Goal: Information Seeking & Learning: Learn about a topic

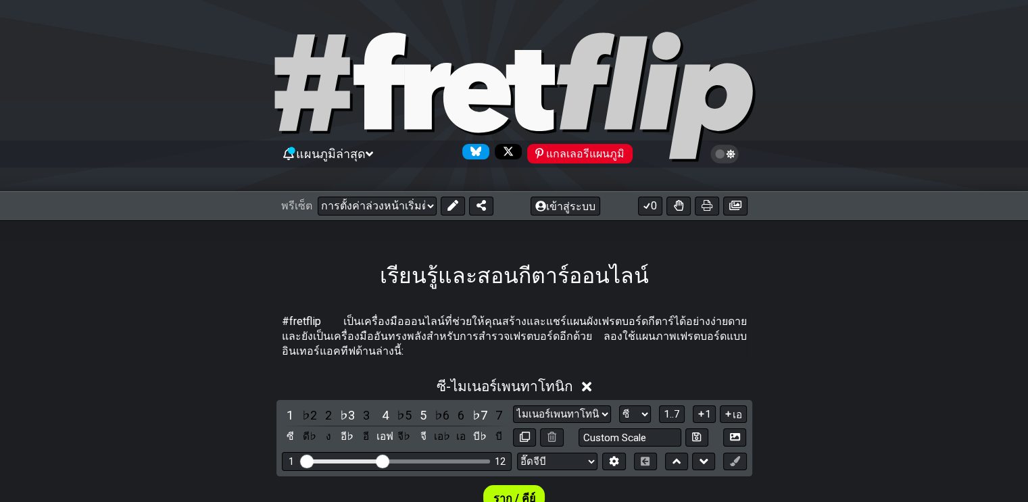
drag, startPoint x: 0, startPoint y: 0, endPoint x: 428, endPoint y: 206, distance: 474.7
click at [428, 206] on select "[PERSON_NAME]ต้อนรับสู่ #fretflip! การตั้งค่าล่วงหน้าเริ่มต้น การตั้งค่าล่วงหน้…" at bounding box center [377, 206] width 119 height 19
click at [318, 197] on select "[PERSON_NAME]ต้อนรับสู่ #fretflip! การตั้งค่าล่วงหน้าเริ่มต้น การตั้งค่าล่วงหน้…" at bounding box center [377, 206] width 119 height 19
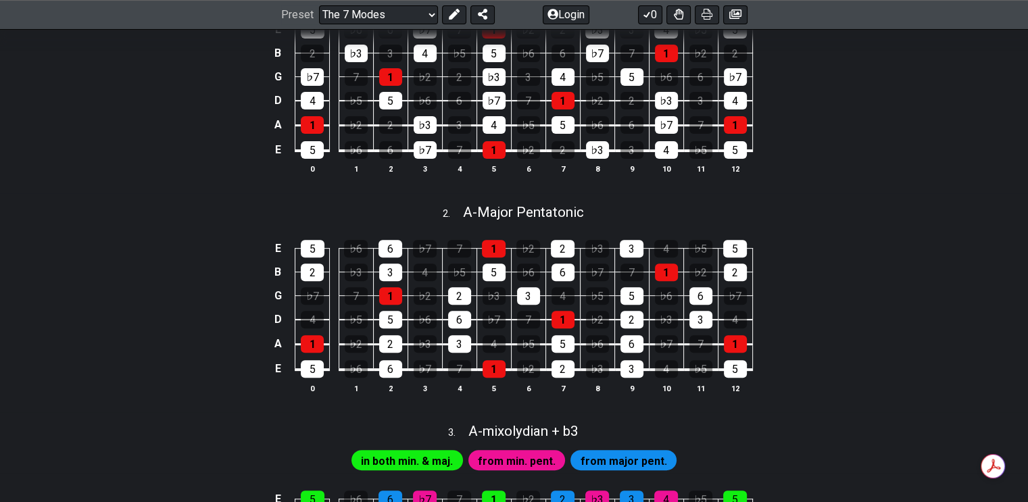
scroll to position [404, 0]
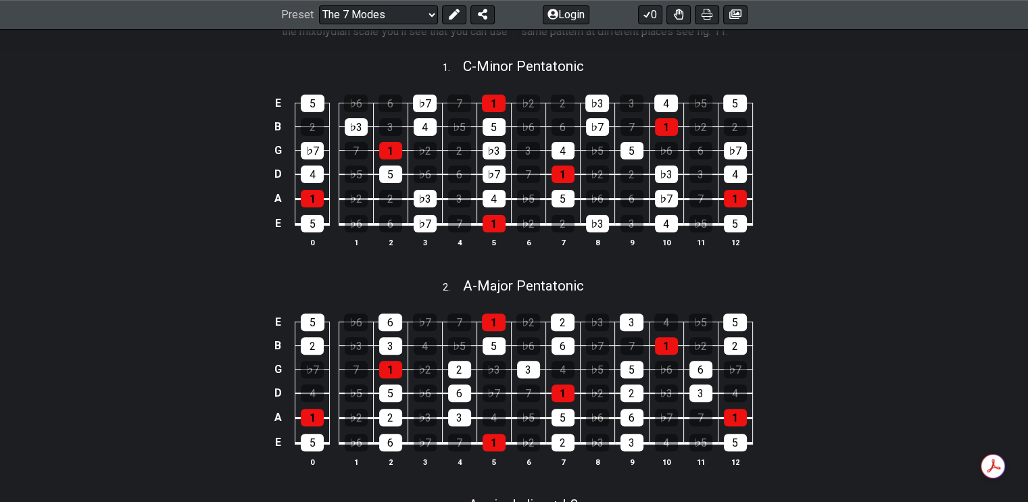
click at [905, 253] on div "E 5 ♭6 6 ♭7 7 1 ♭2 2 ♭3 3 4 ♭5 5 B 2 ♭3 3 4 ♭5 5 ♭6 6 ♭7 7 1 ♭2 2 G ♭7 7 1 ♭2 2…" at bounding box center [514, 172] width 1028 height 190
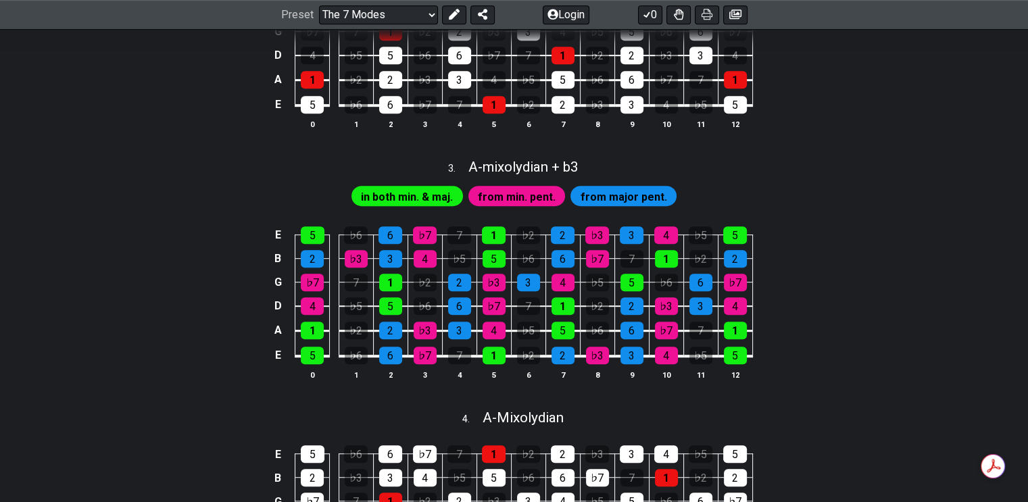
scroll to position [472, 0]
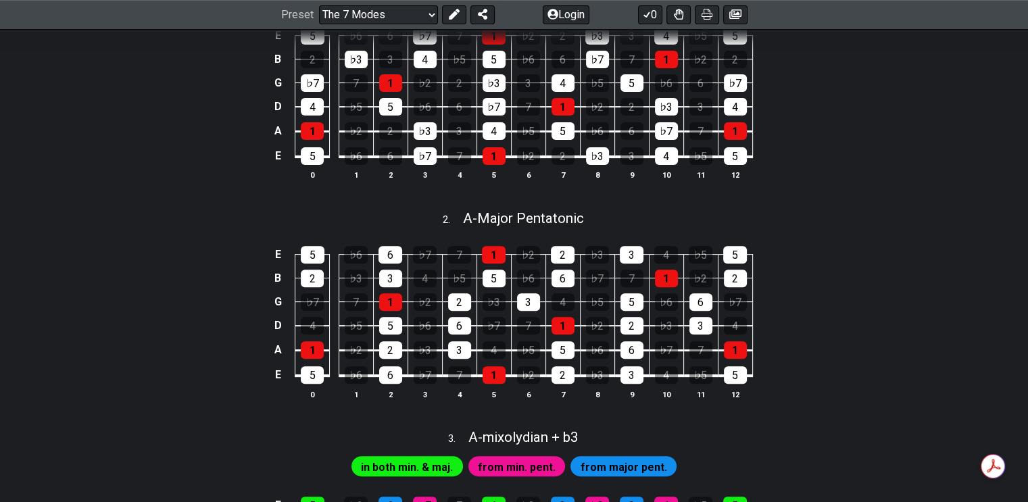
click at [426, 9] on select "Welcome to #fretflip! Initial Preset Custom Preset Minor Pentatonic Major Penta…" at bounding box center [378, 14] width 119 height 19
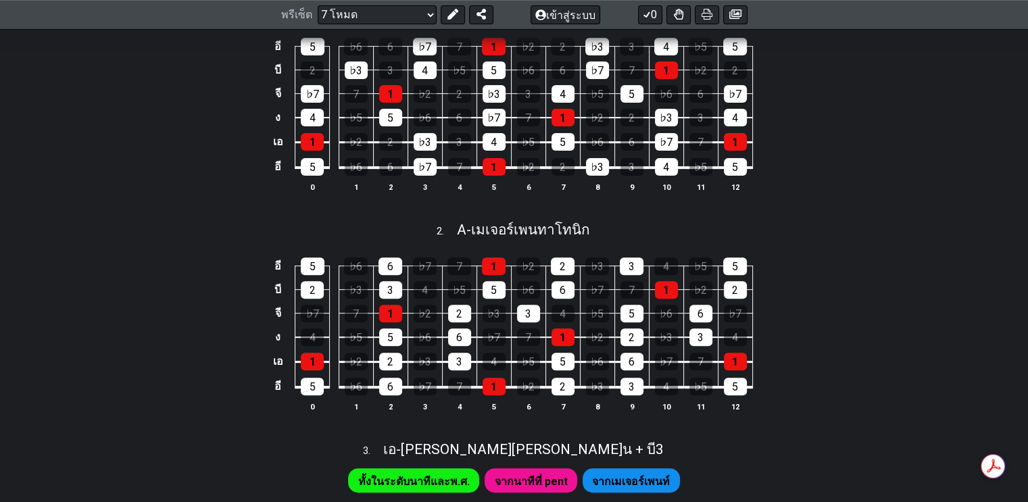
click at [430, 13] on select "[PERSON_NAME]ต้อนรับสู่ #fretflip! การตั้งค่าล่วงหน้าเริ่มต้น การตั้งค่าล่วงหน้…" at bounding box center [377, 14] width 119 height 19
click at [318, 24] on select "[PERSON_NAME]ต้อนรับสู่ #fretflip! การตั้งค่าล่วงหน้าเริ่มต้น การตั้งค่าล่วงหน้…" at bounding box center [377, 14] width 119 height 19
select select "/how-to-solo"
select select "C"
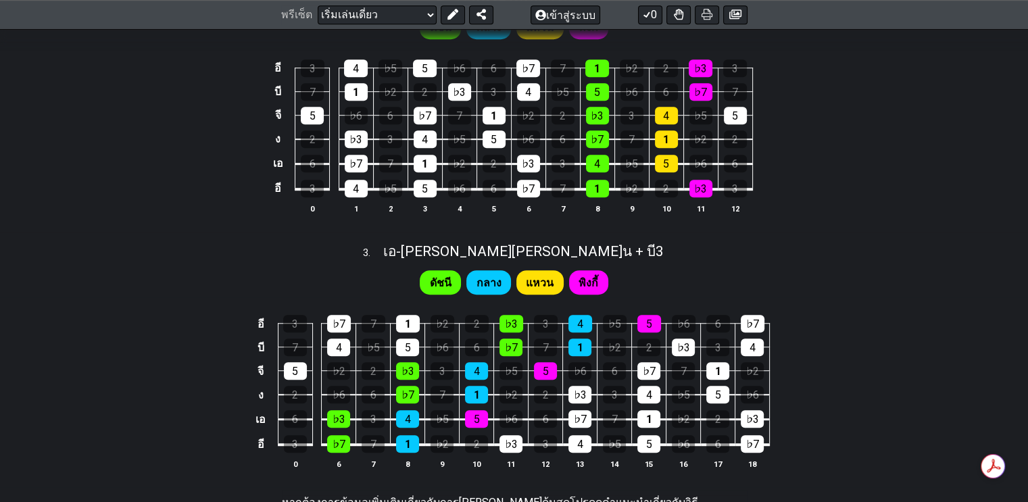
scroll to position [1149, 0]
